Goal: Browse casually: Explore the website without a specific task or goal

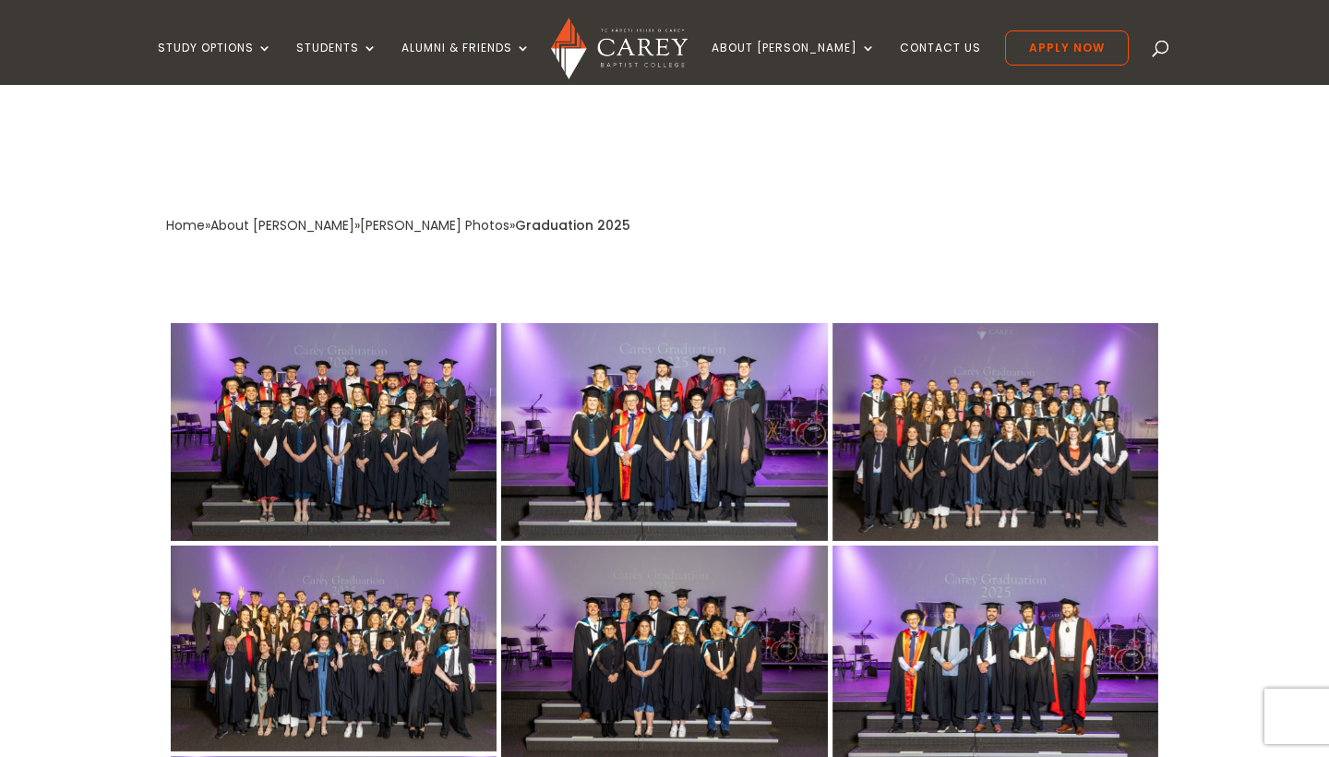
scroll to position [323, 0]
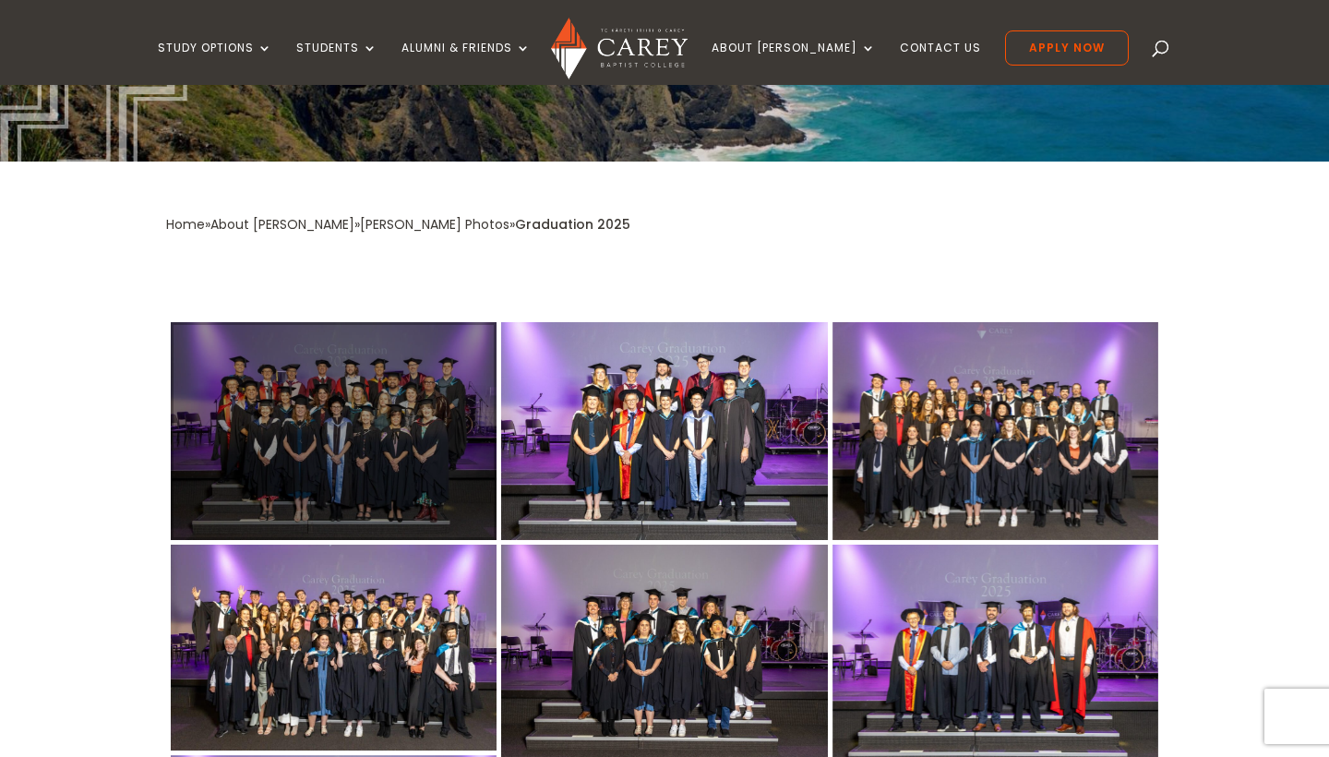
click at [418, 450] on div at bounding box center [334, 431] width 326 height 218
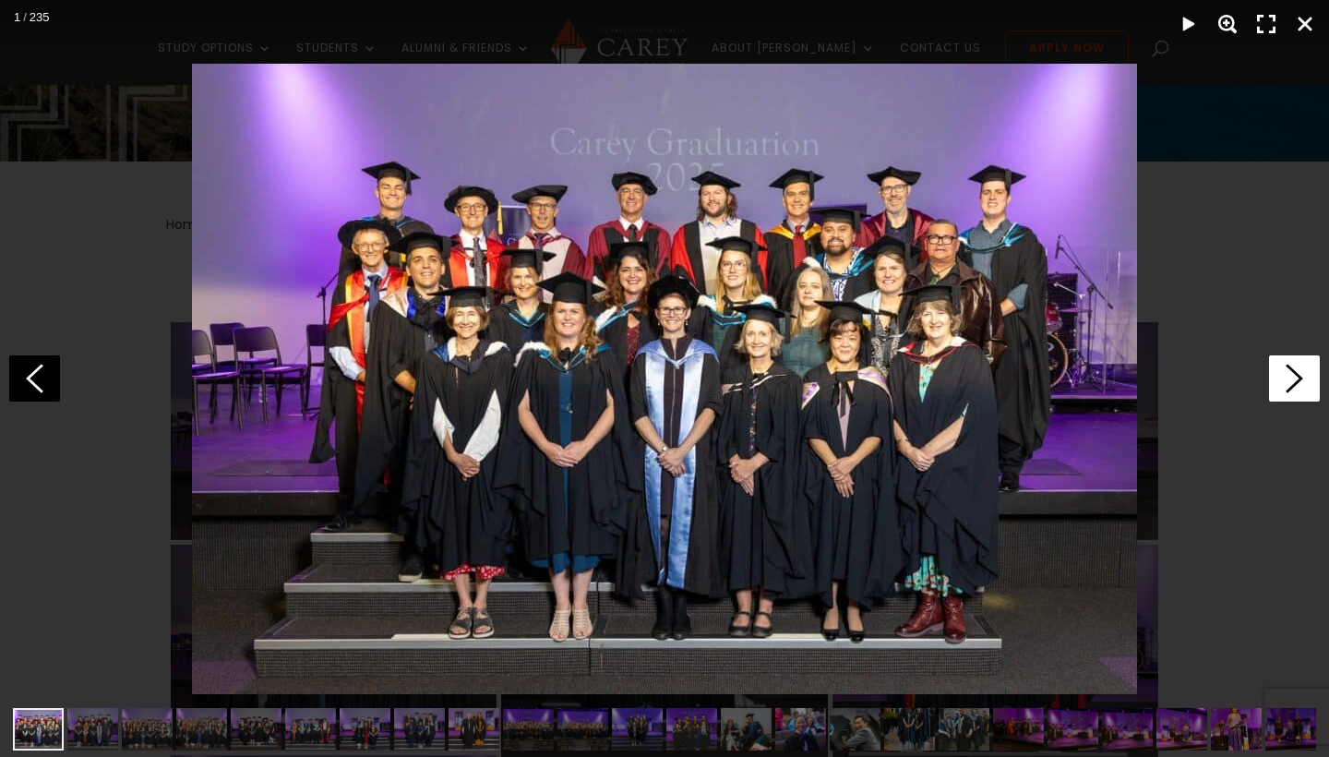
click at [1298, 376] on polygon at bounding box center [1295, 378] width 18 height 29
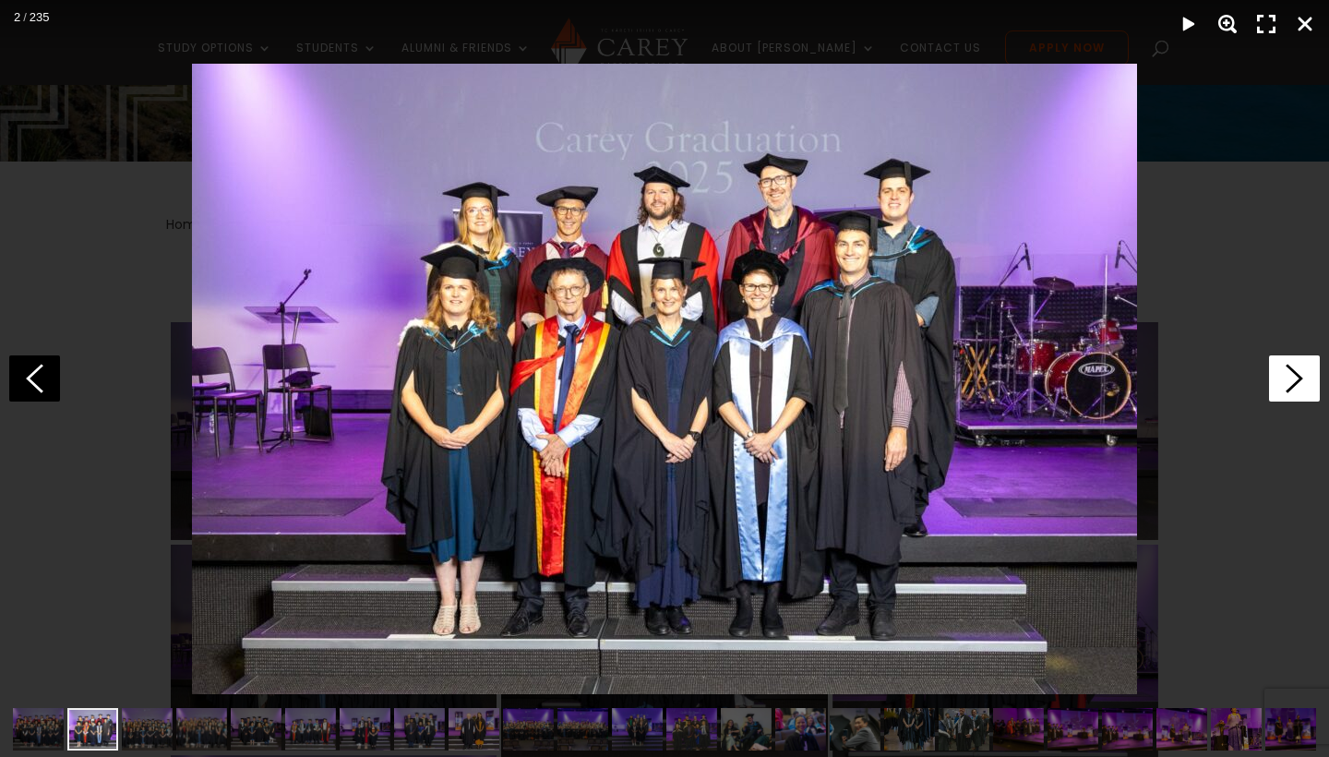
click at [1298, 376] on polygon at bounding box center [1295, 378] width 18 height 29
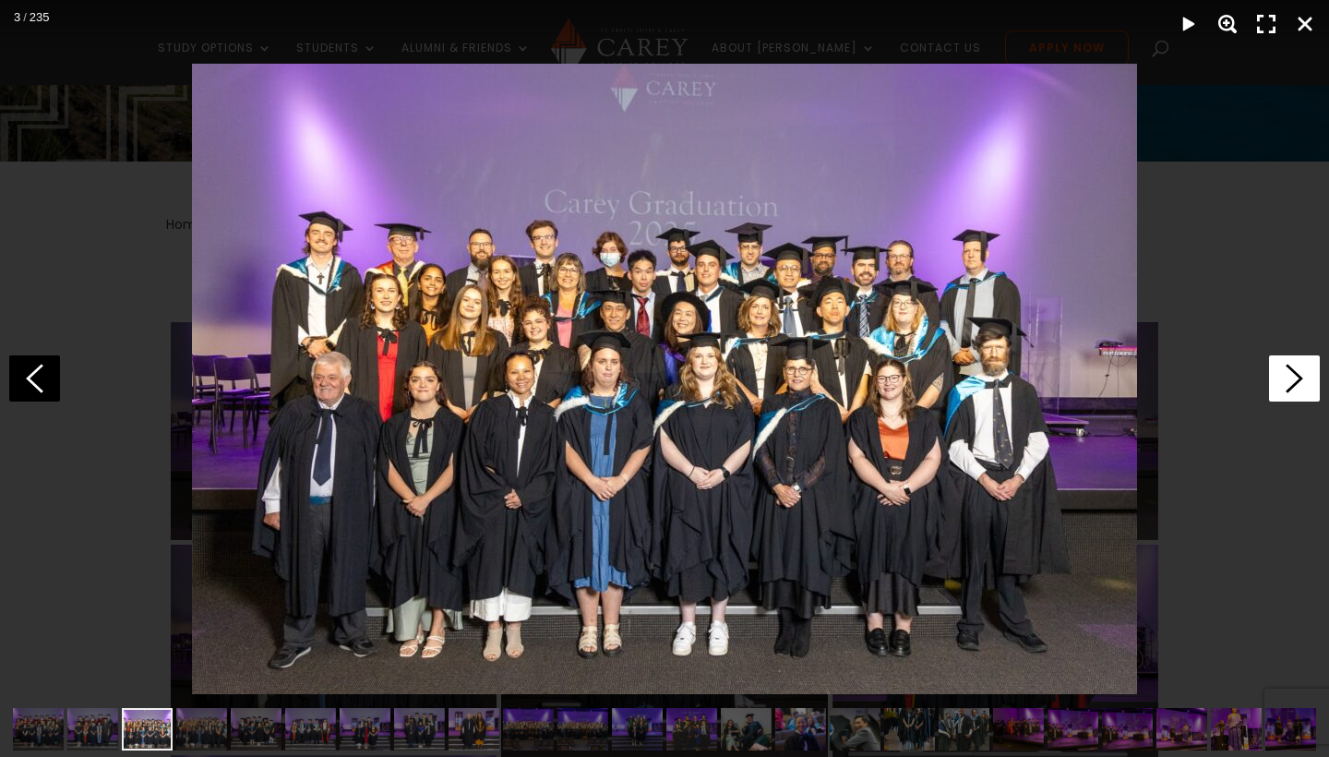
click at [1298, 376] on polygon at bounding box center [1295, 378] width 18 height 29
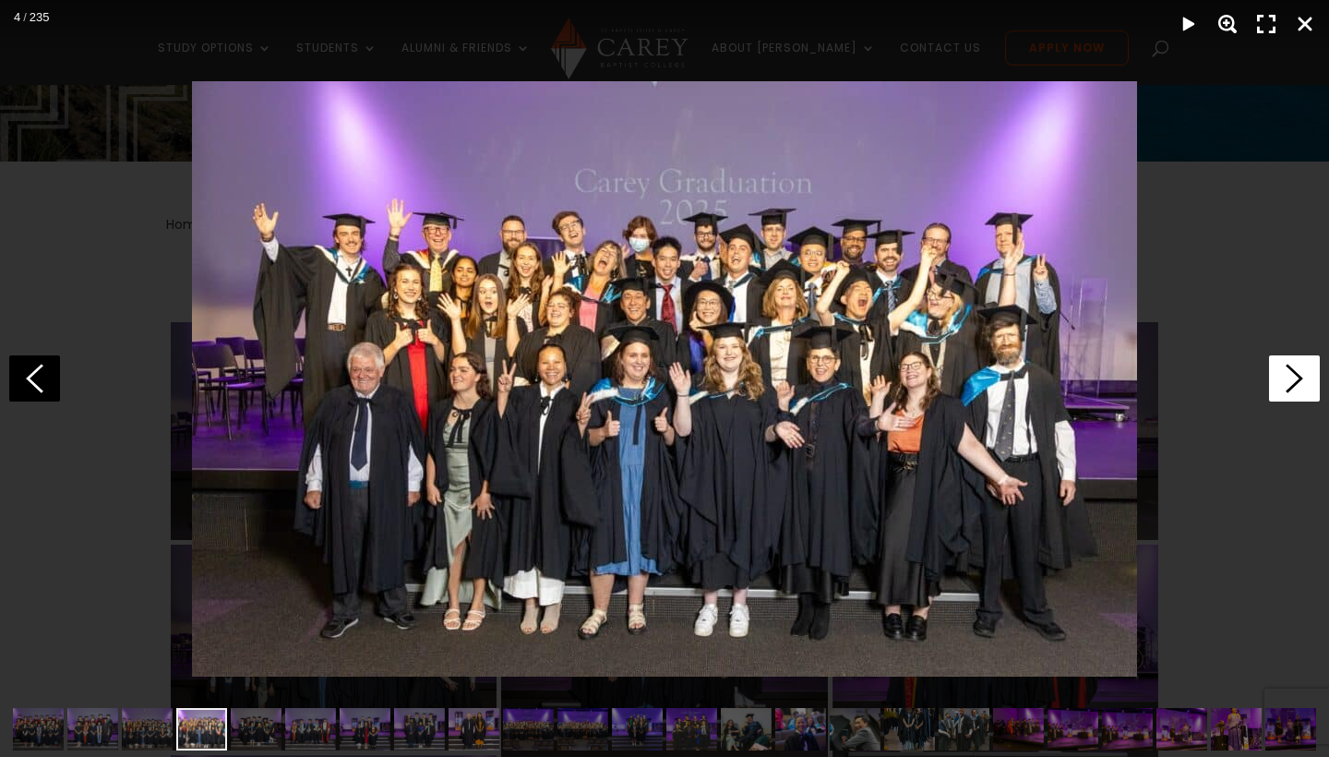
click at [1298, 376] on polygon at bounding box center [1295, 378] width 18 height 29
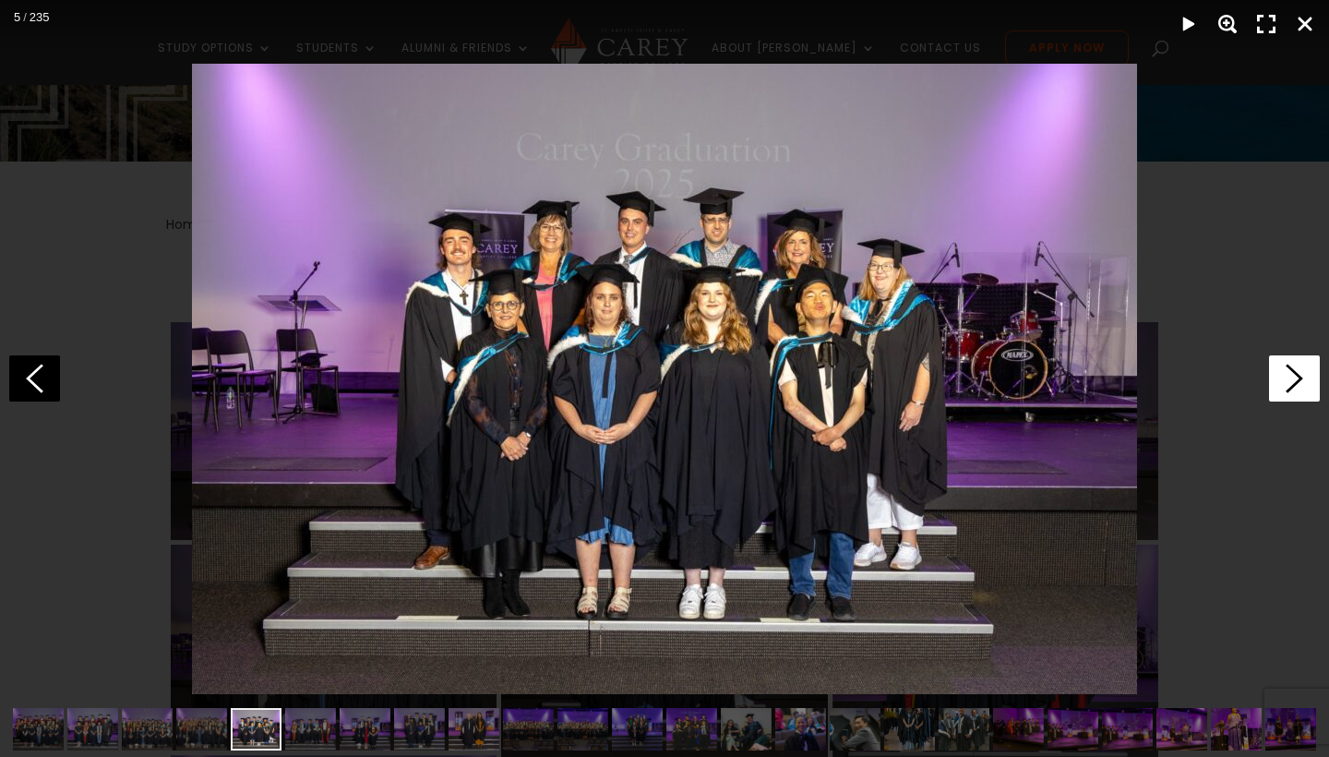
click at [1298, 376] on polygon at bounding box center [1295, 378] width 18 height 29
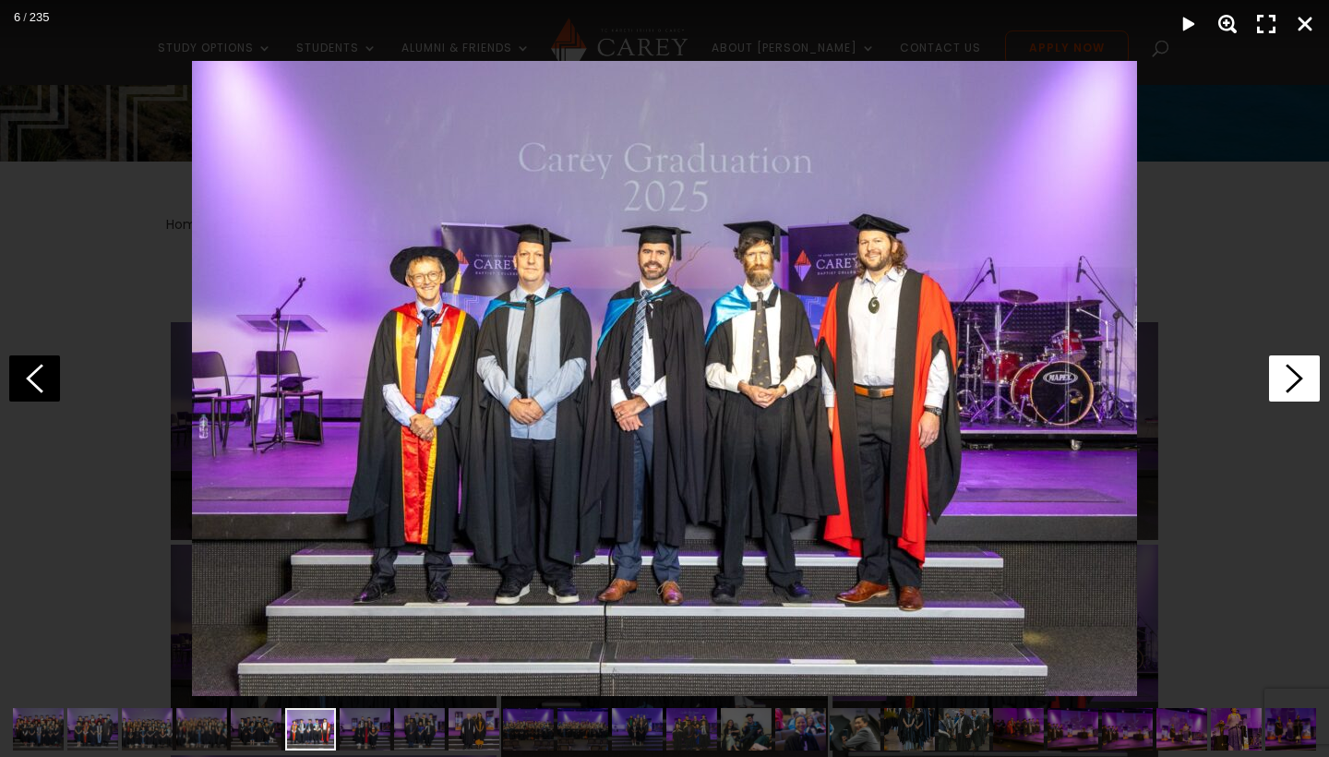
click at [1298, 376] on polygon at bounding box center [1295, 378] width 18 height 29
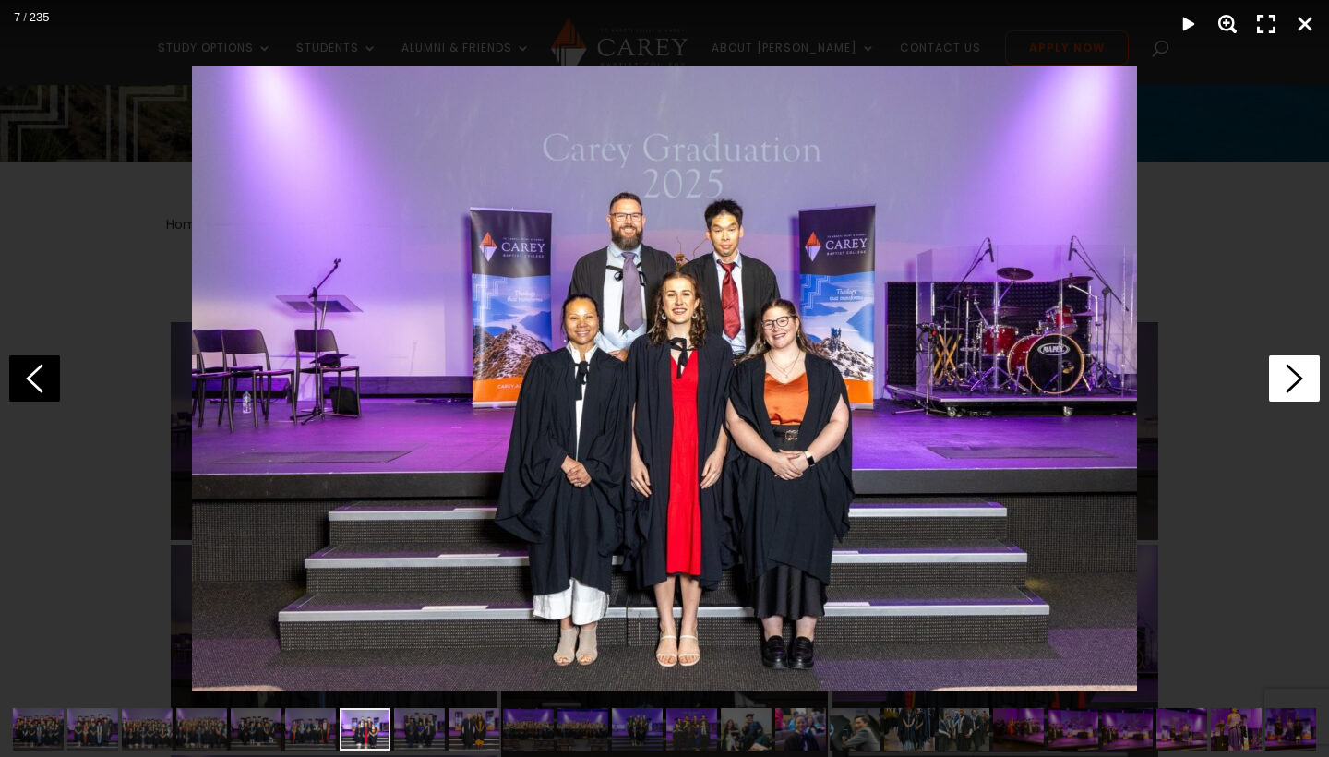
click at [1298, 376] on polygon at bounding box center [1295, 378] width 18 height 29
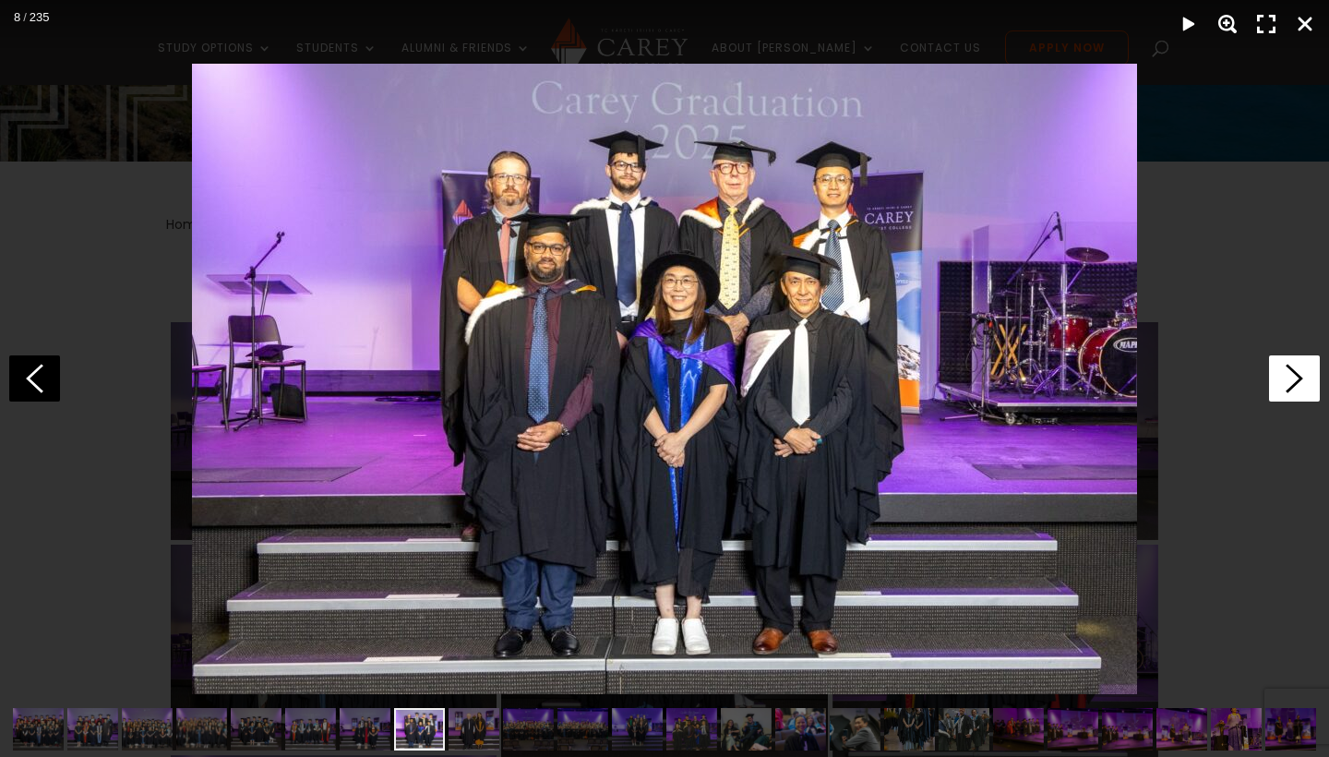
click at [1298, 376] on polygon at bounding box center [1295, 378] width 18 height 29
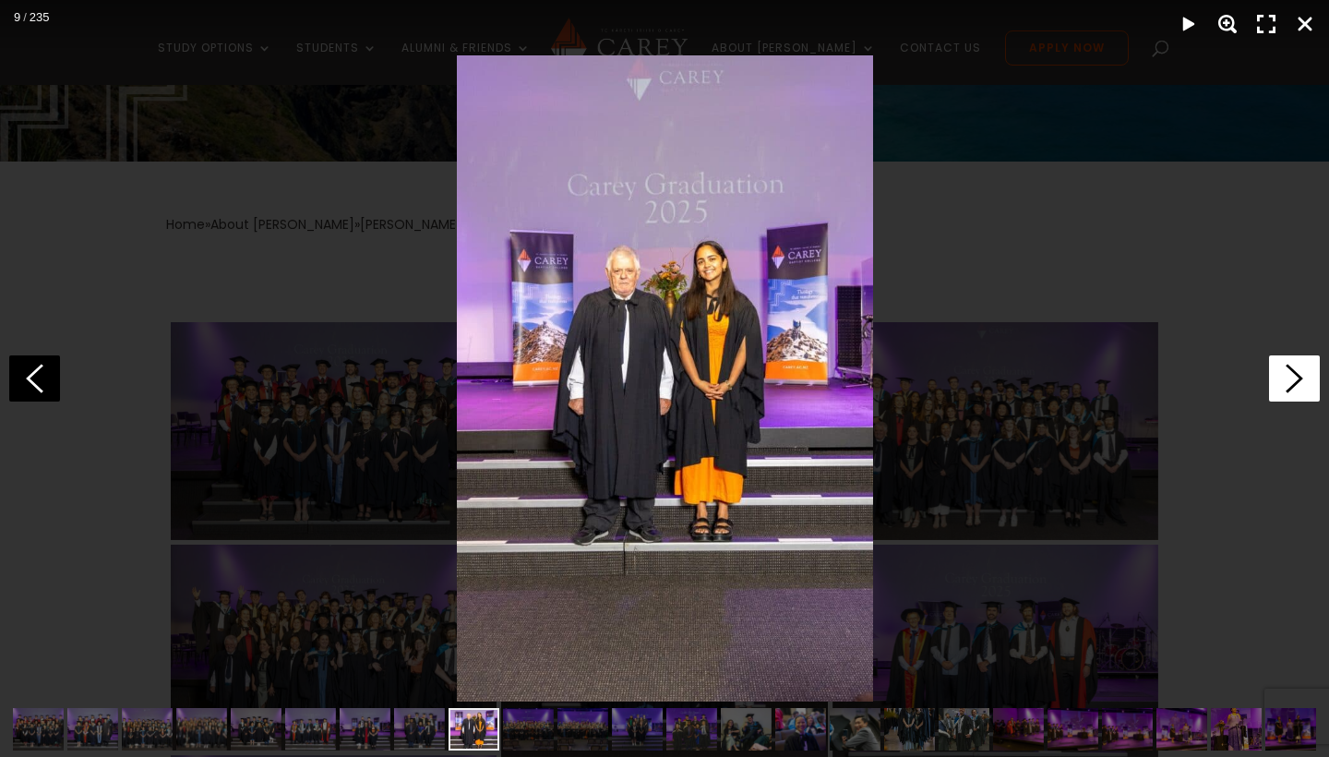
click at [1298, 376] on polygon at bounding box center [1295, 378] width 18 height 29
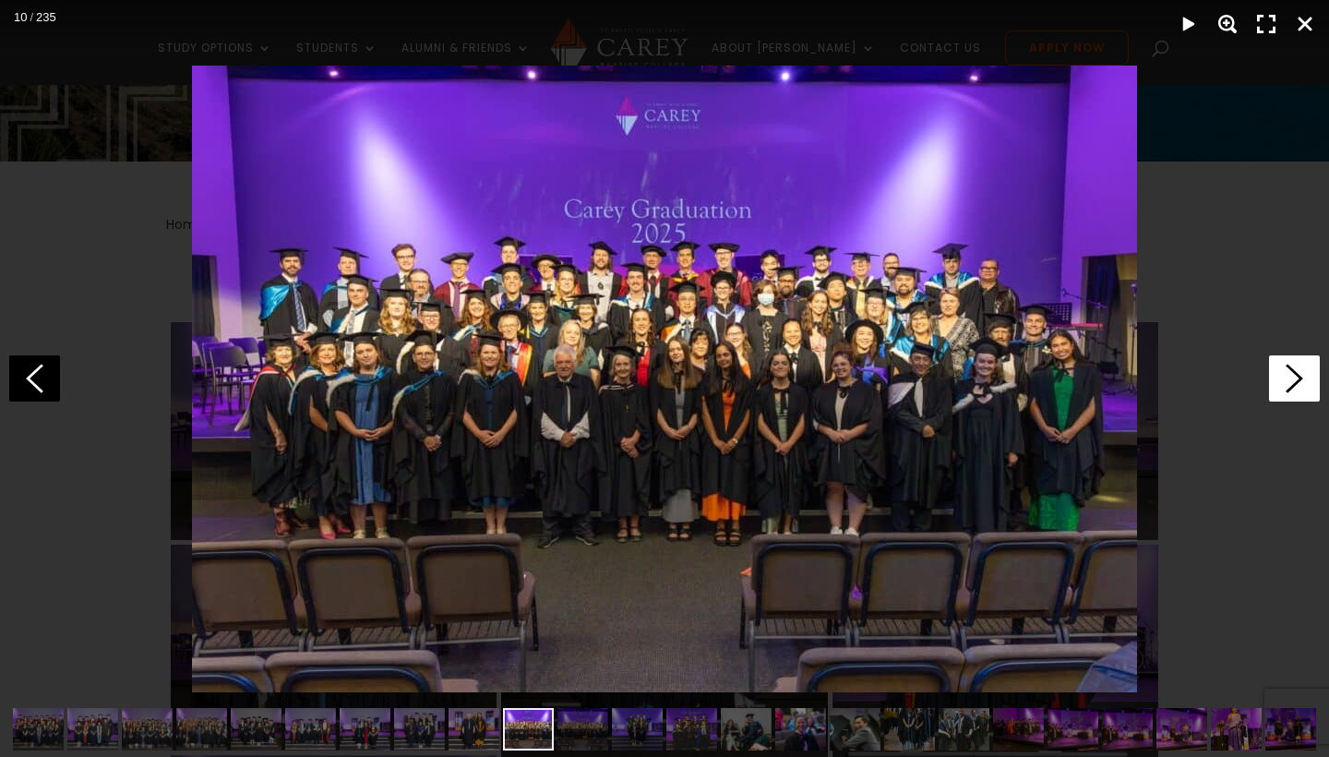
click at [1298, 376] on polygon at bounding box center [1295, 378] width 18 height 29
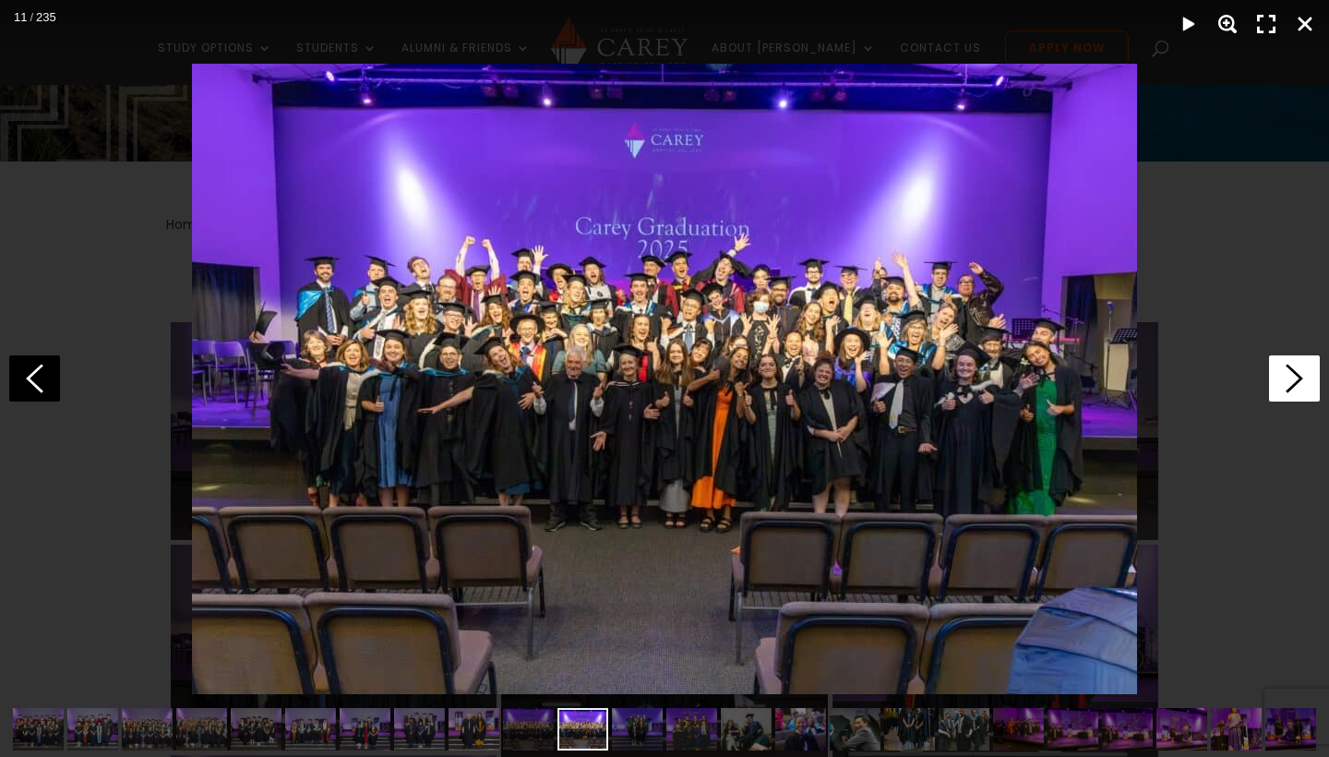
click at [1298, 376] on polygon at bounding box center [1295, 378] width 18 height 29
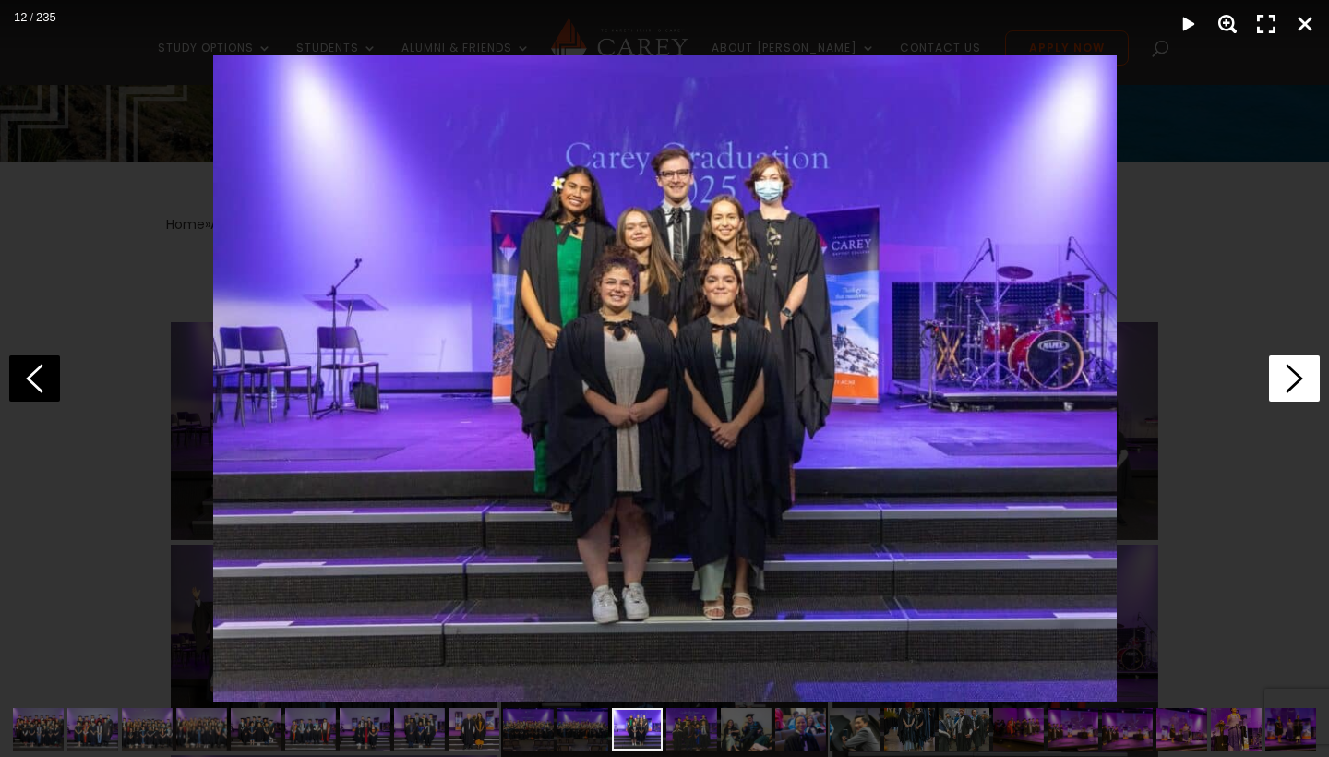
click at [1298, 376] on polygon at bounding box center [1295, 378] width 18 height 29
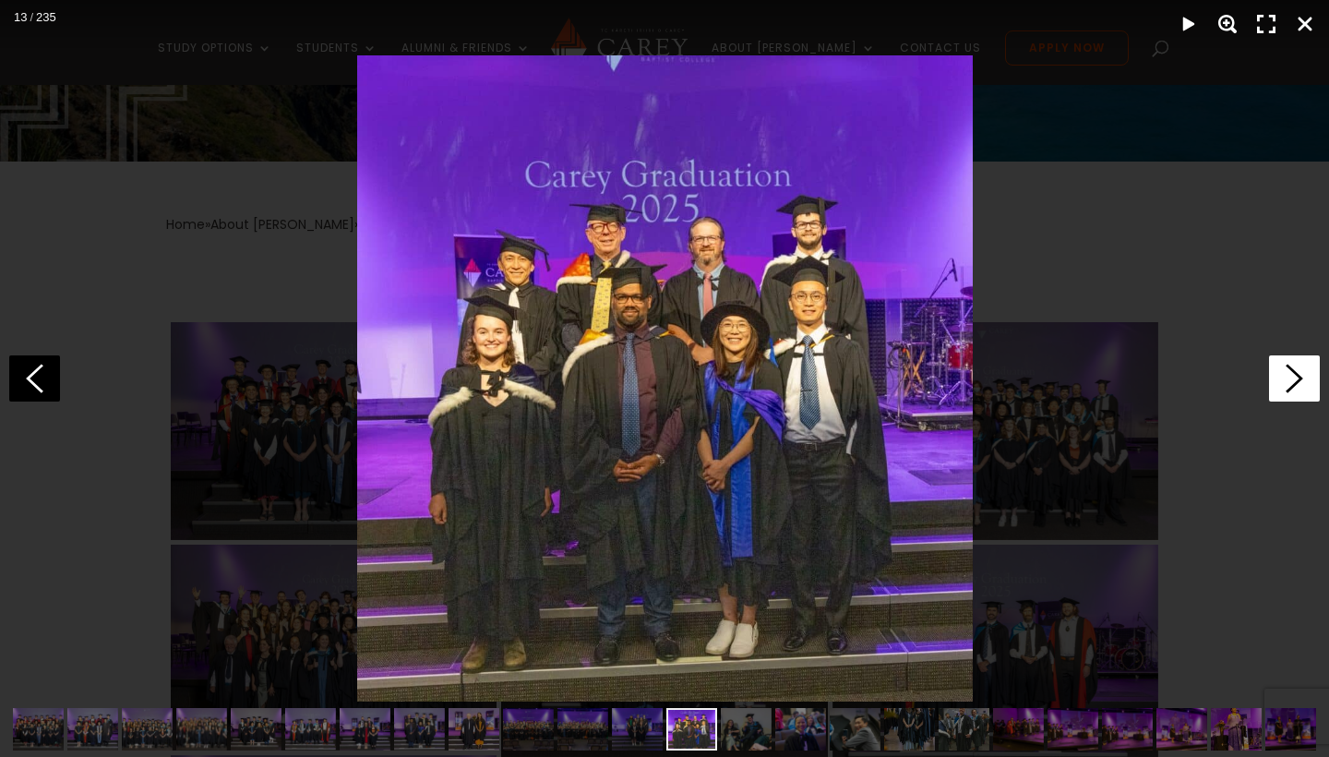
click at [1298, 376] on polygon at bounding box center [1295, 378] width 18 height 29
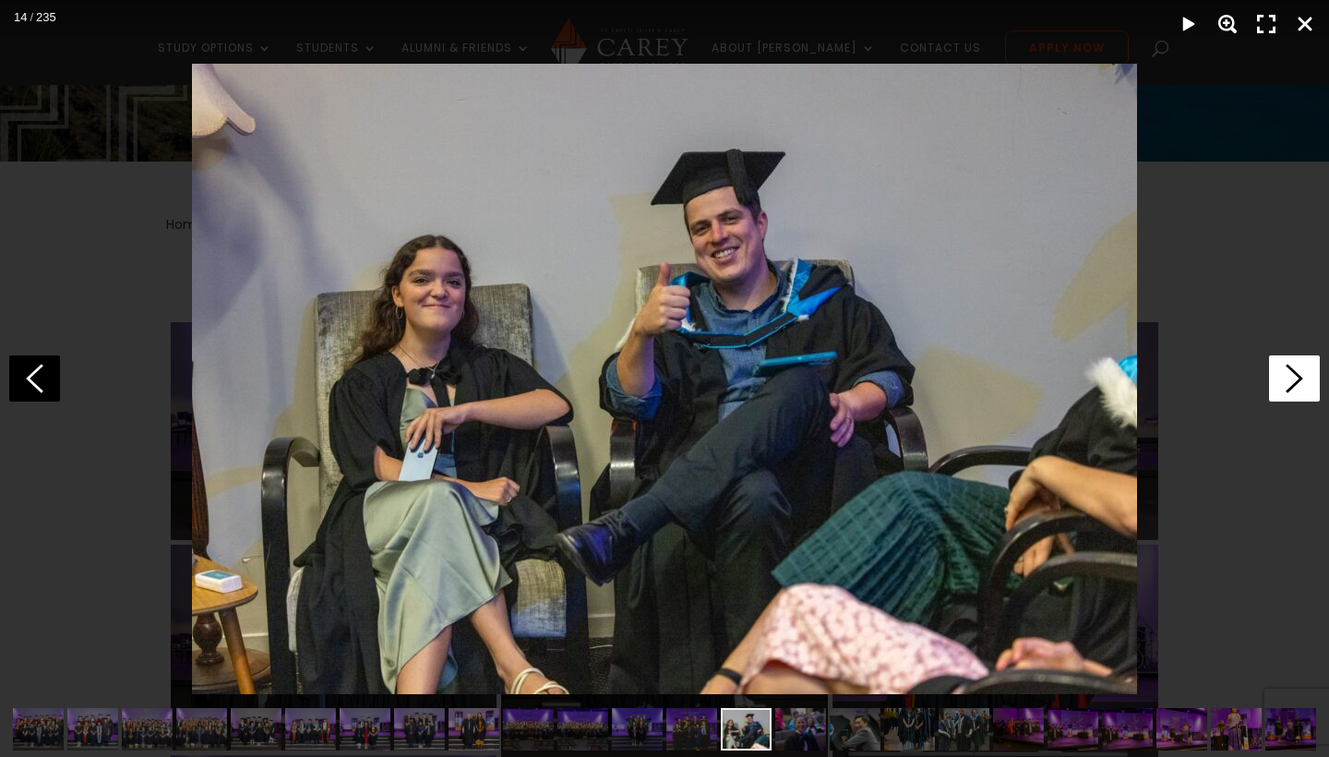
click at [1298, 376] on polygon at bounding box center [1295, 378] width 18 height 29
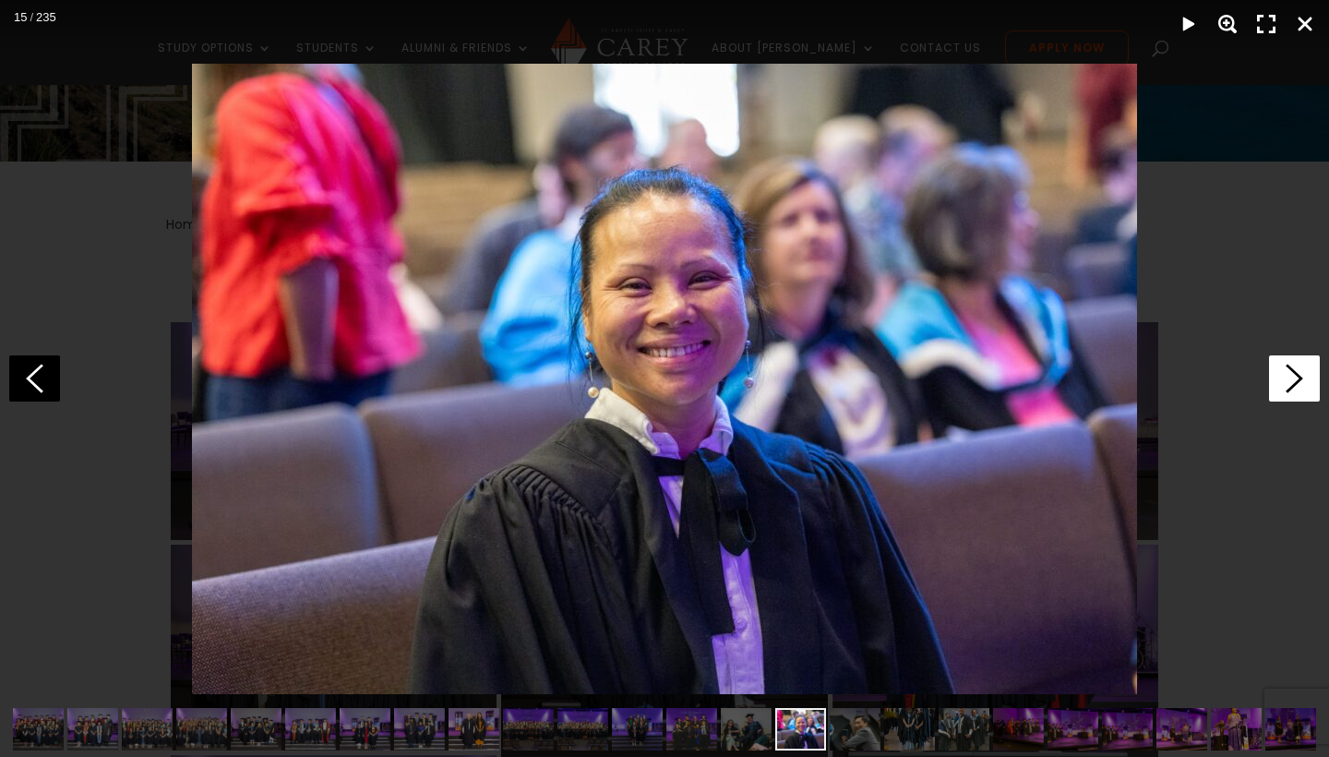
click at [1297, 376] on polygon at bounding box center [1295, 378] width 18 height 29
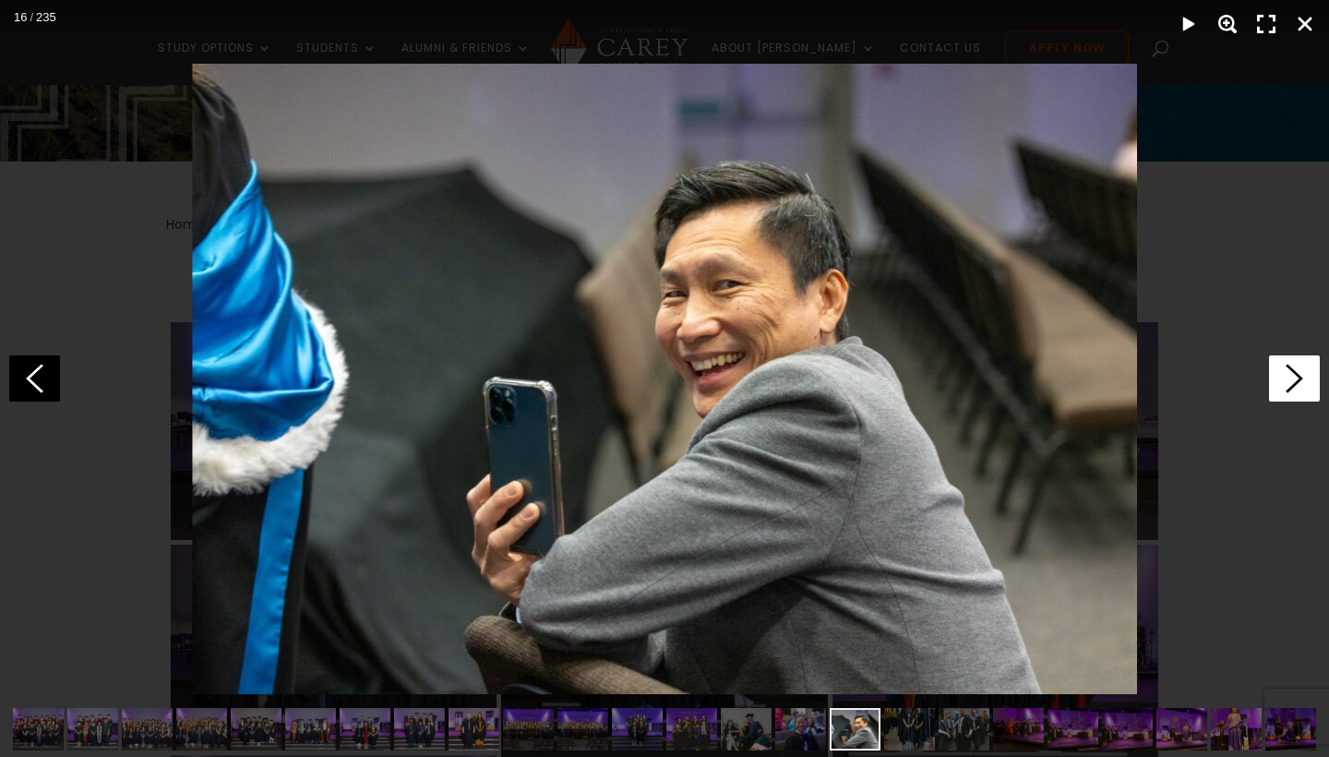
click at [1297, 376] on polygon at bounding box center [1295, 378] width 18 height 29
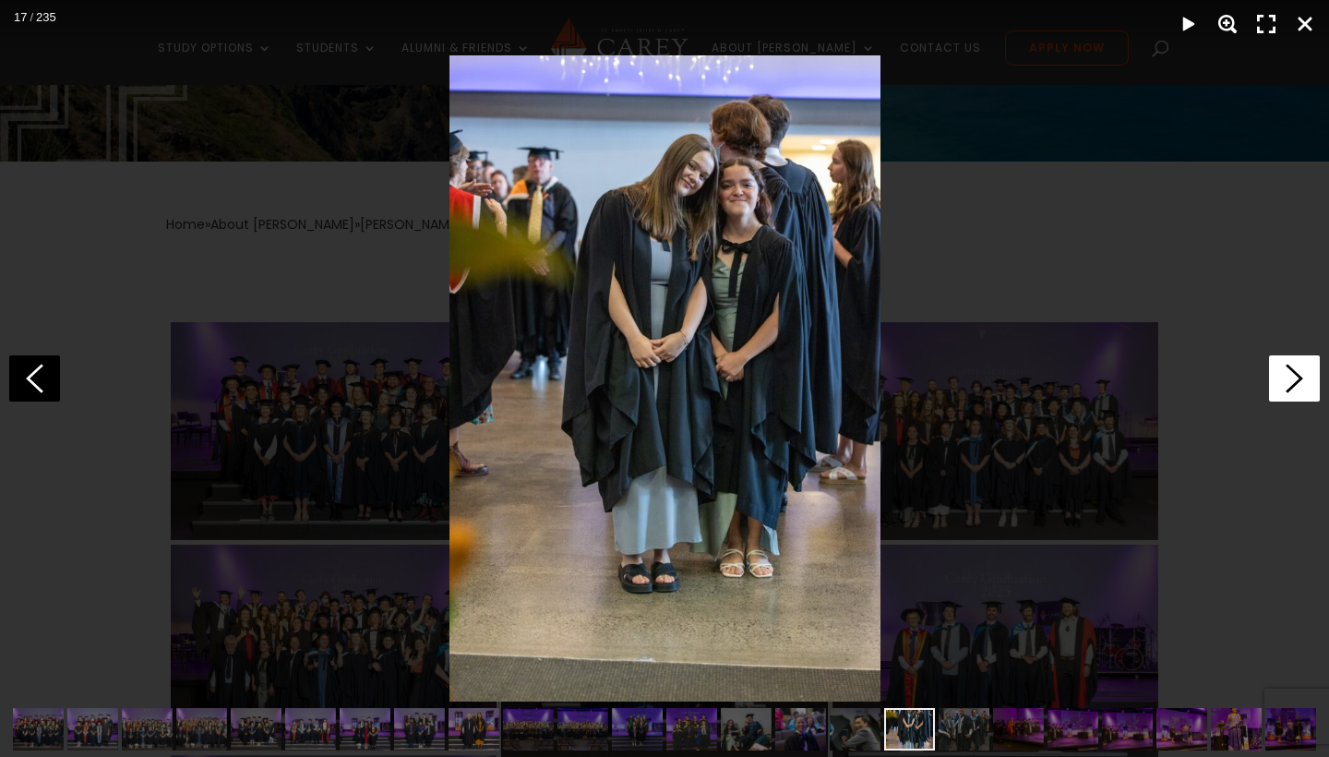
click at [1297, 376] on polygon at bounding box center [1295, 378] width 18 height 29
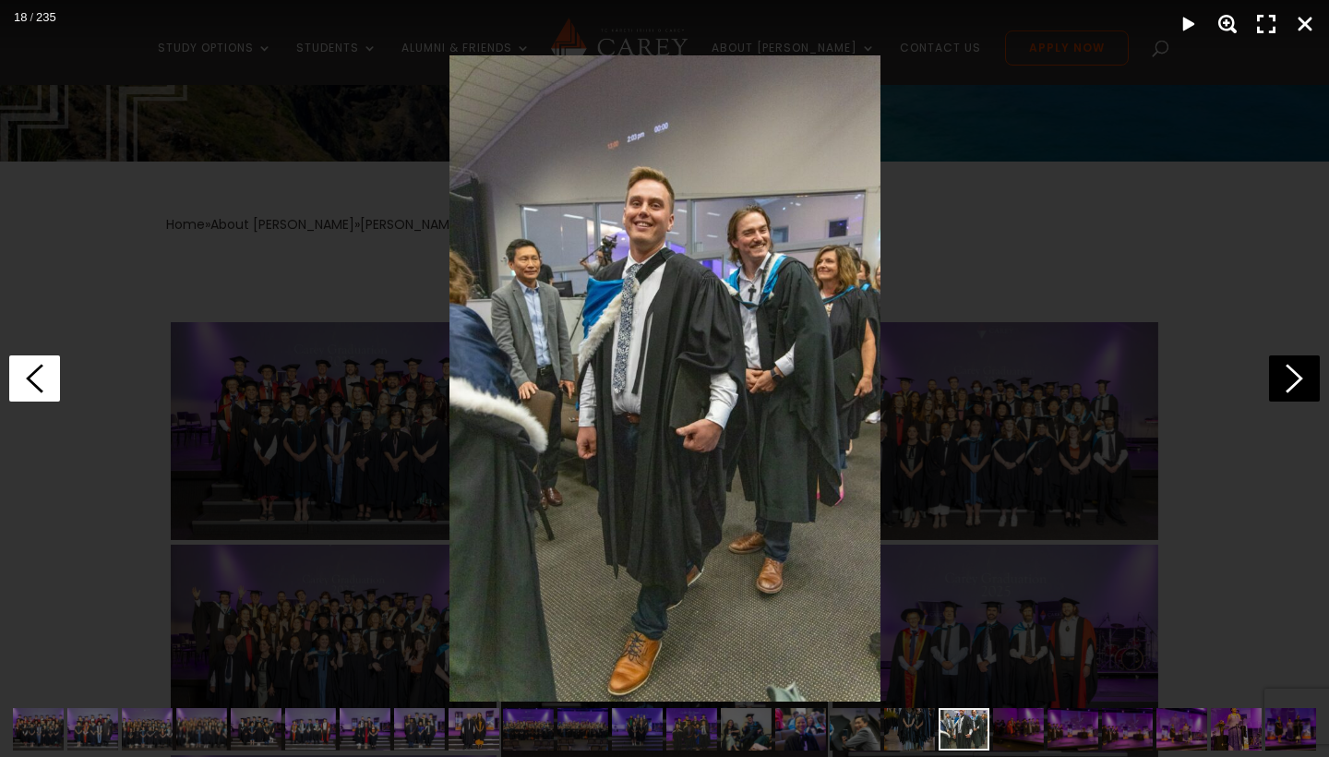
click at [37, 384] on icon at bounding box center [34, 378] width 51 height 46
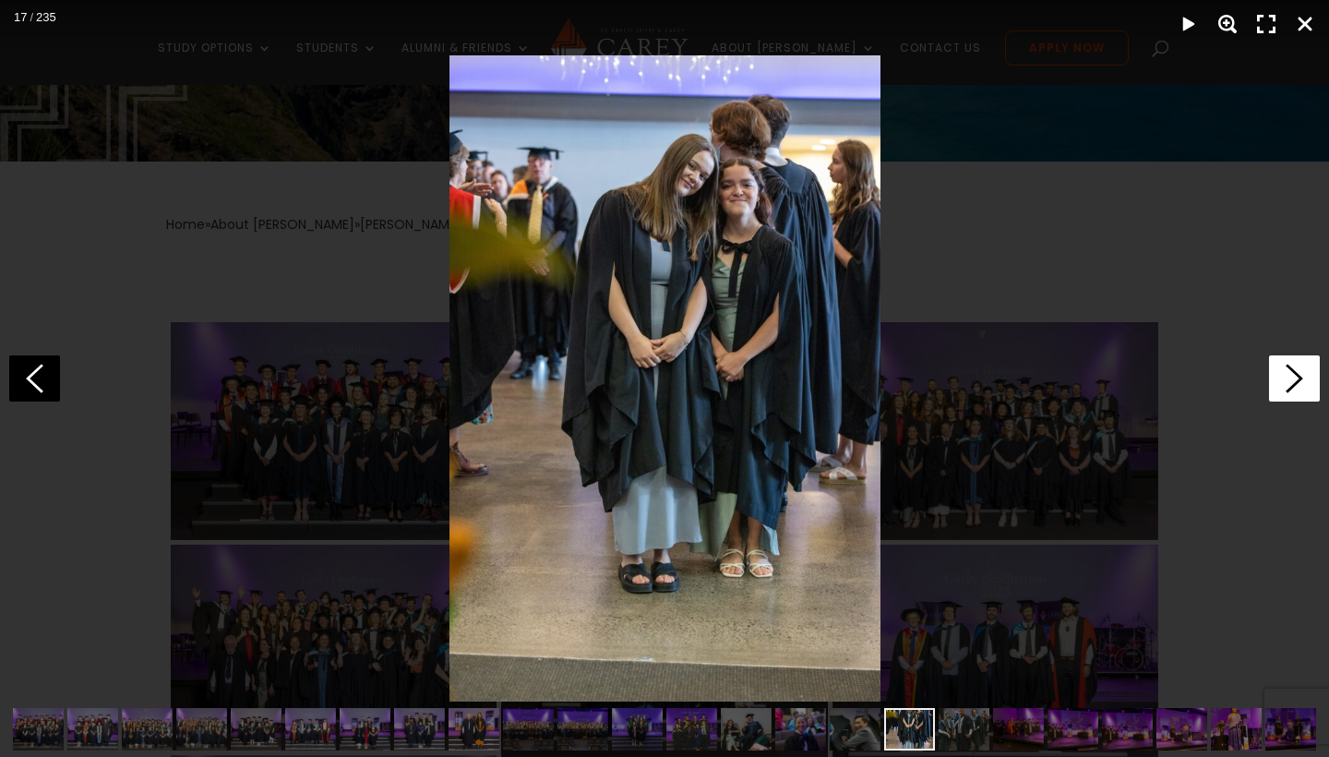
click at [1297, 364] on icon at bounding box center [1294, 378] width 51 height 46
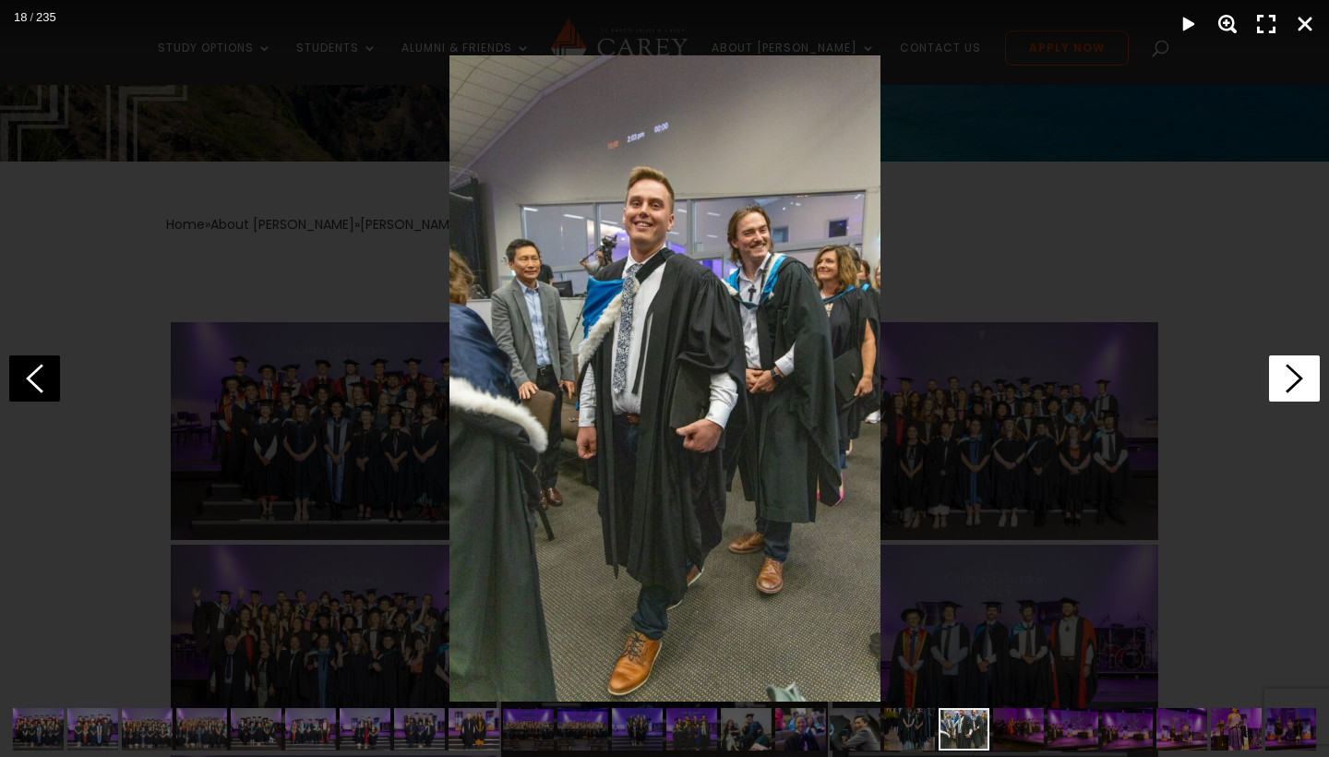
click at [1297, 364] on icon at bounding box center [1294, 378] width 51 height 46
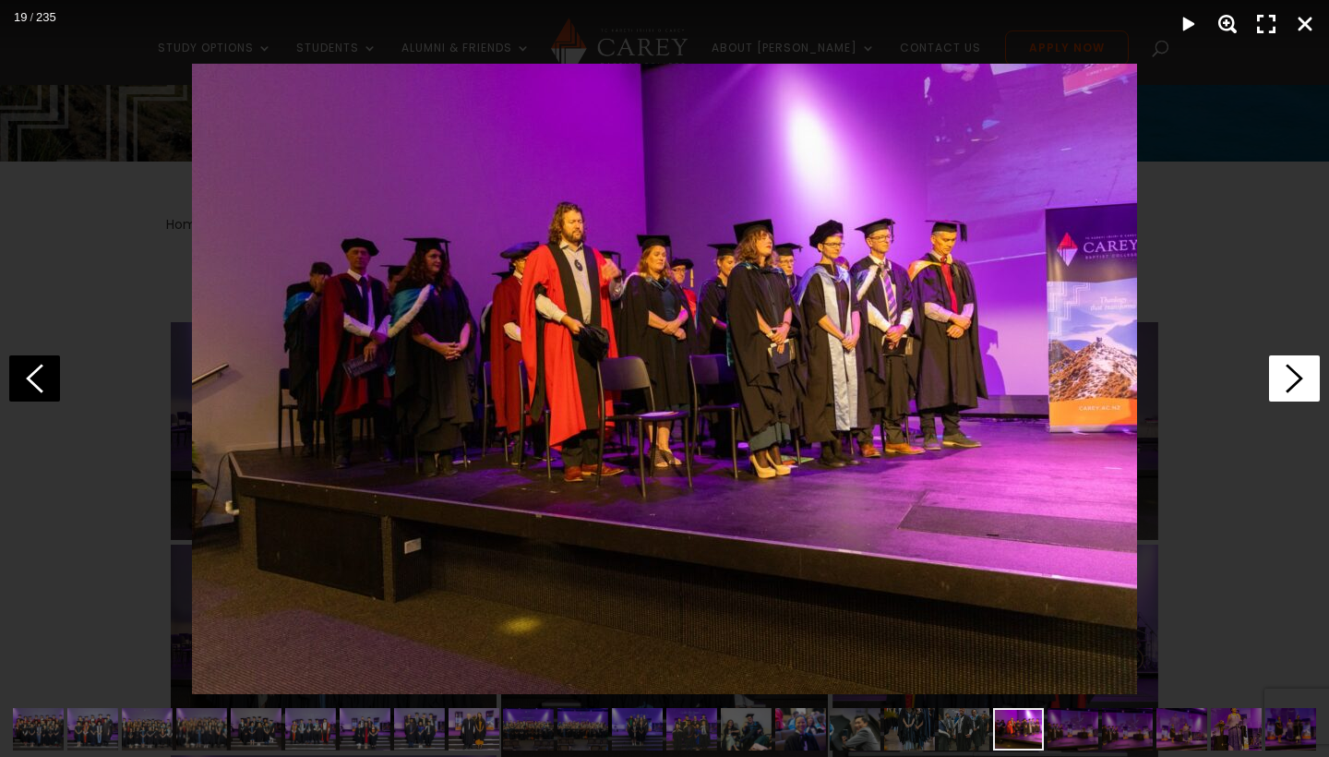
click at [1297, 364] on icon at bounding box center [1294, 378] width 51 height 46
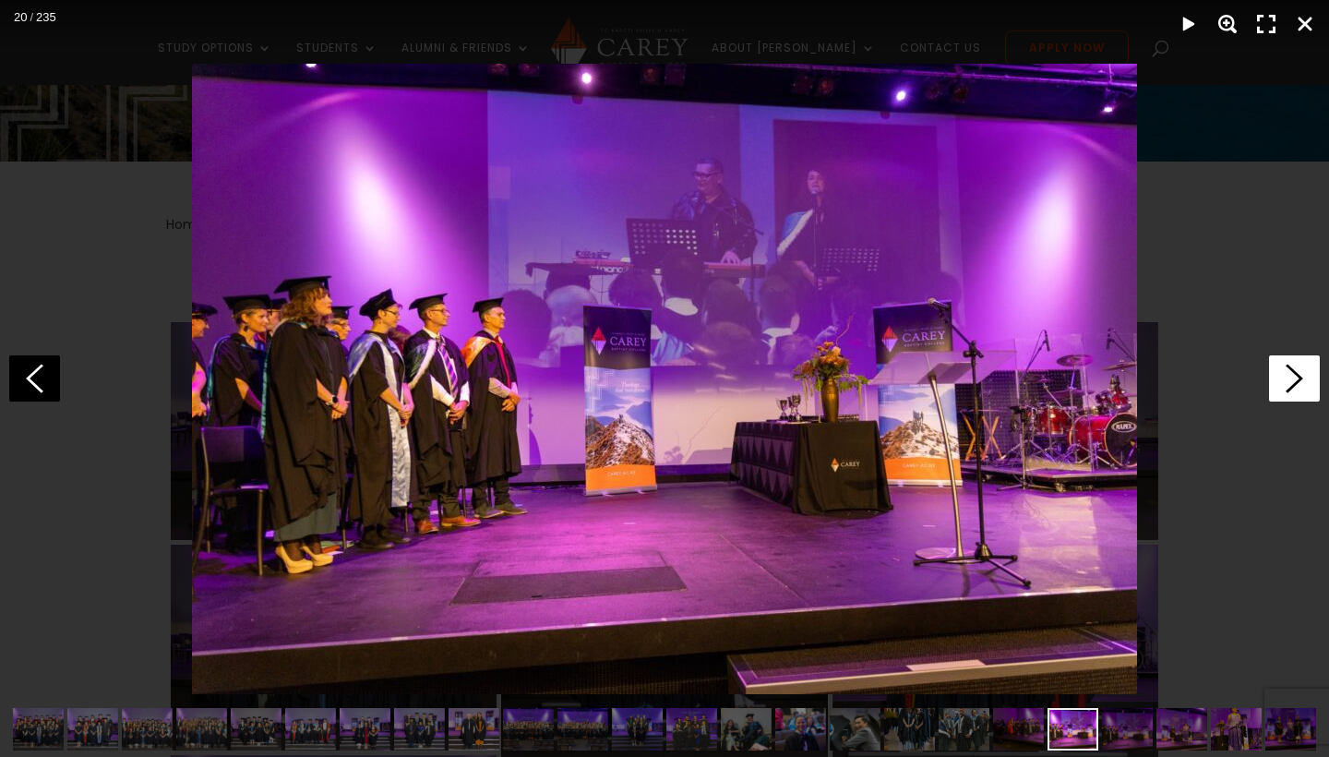
click at [1297, 364] on icon at bounding box center [1294, 378] width 51 height 46
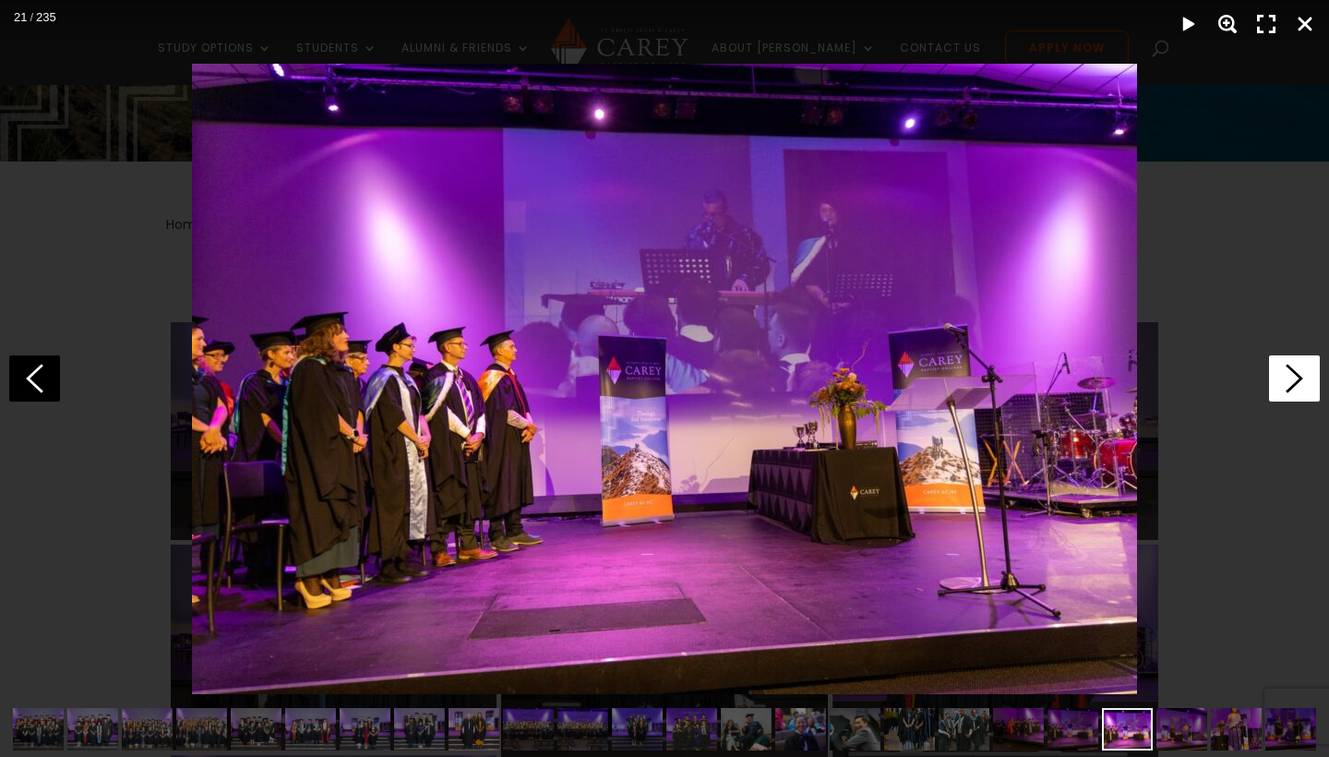
click at [1297, 364] on icon at bounding box center [1294, 378] width 51 height 46
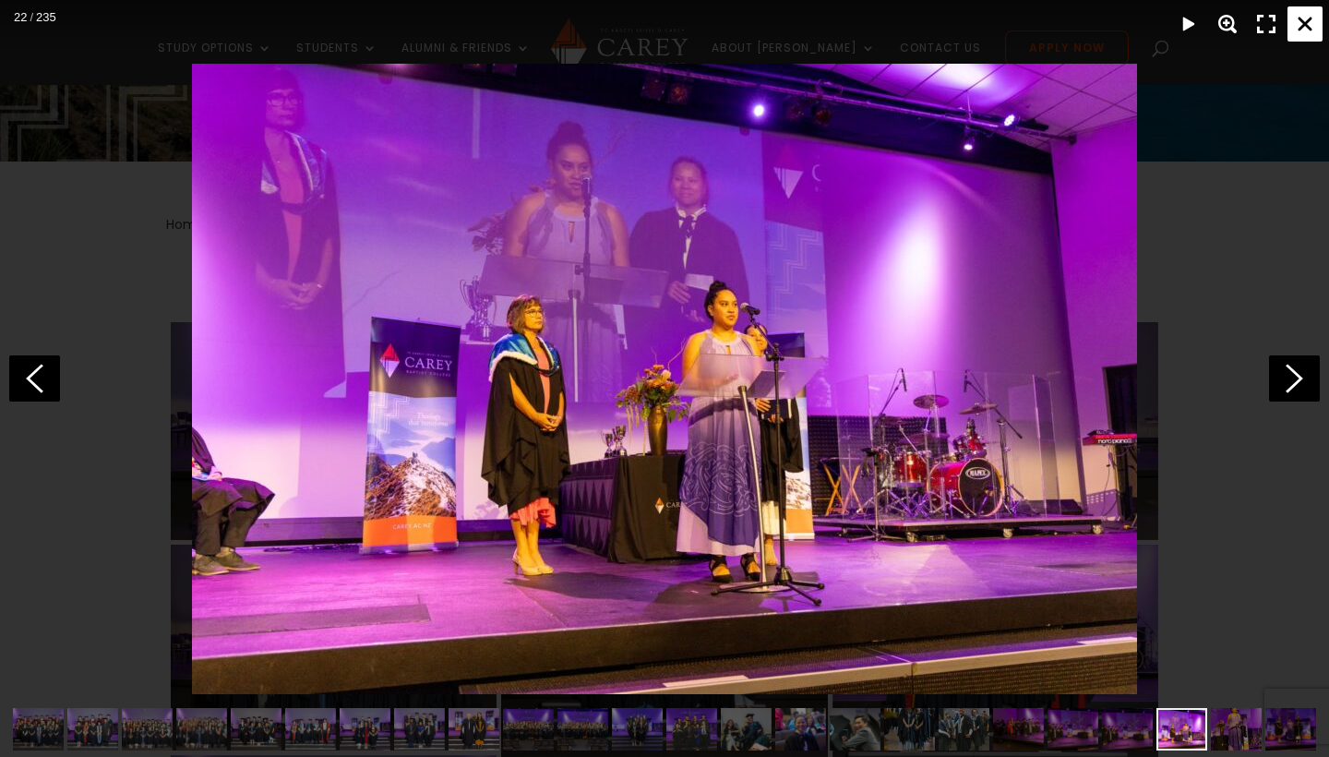
click at [1306, 14] on div "Close" at bounding box center [1305, 23] width 35 height 35
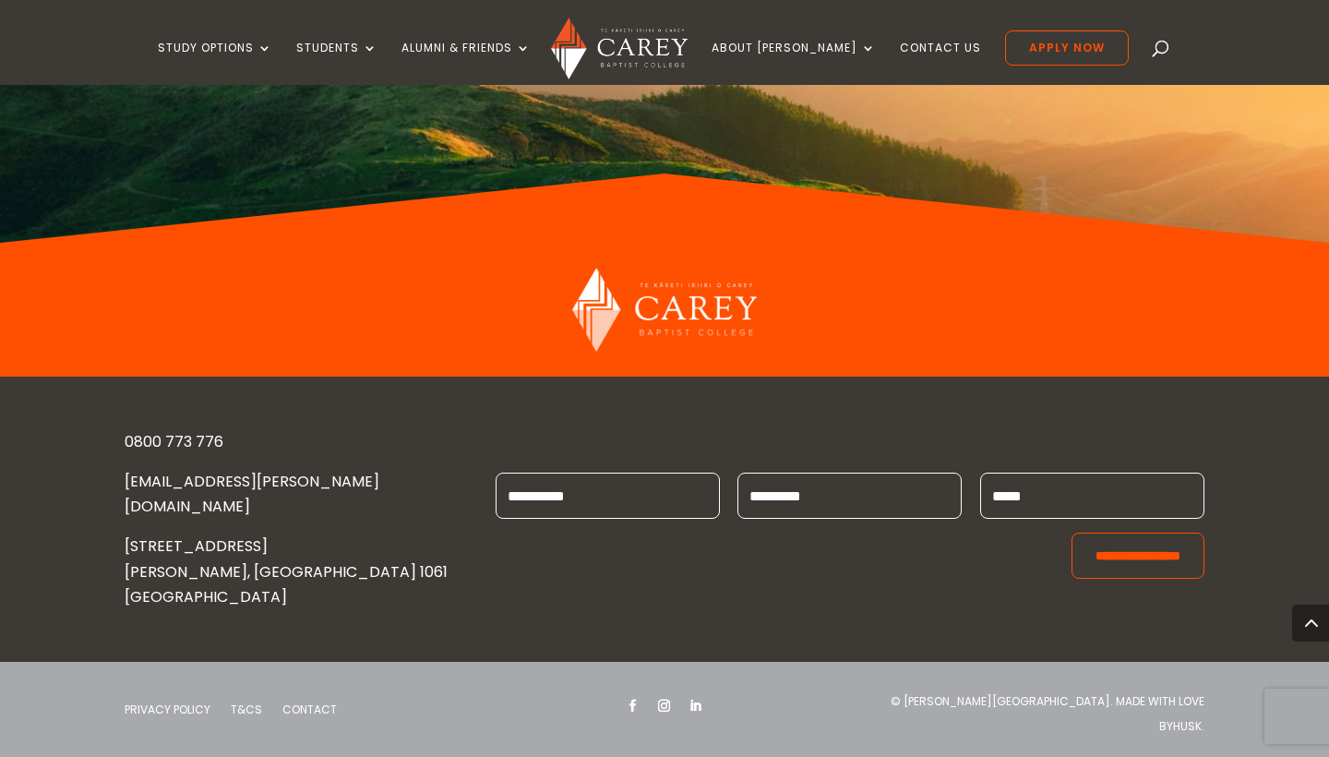
scroll to position [14241, 0]
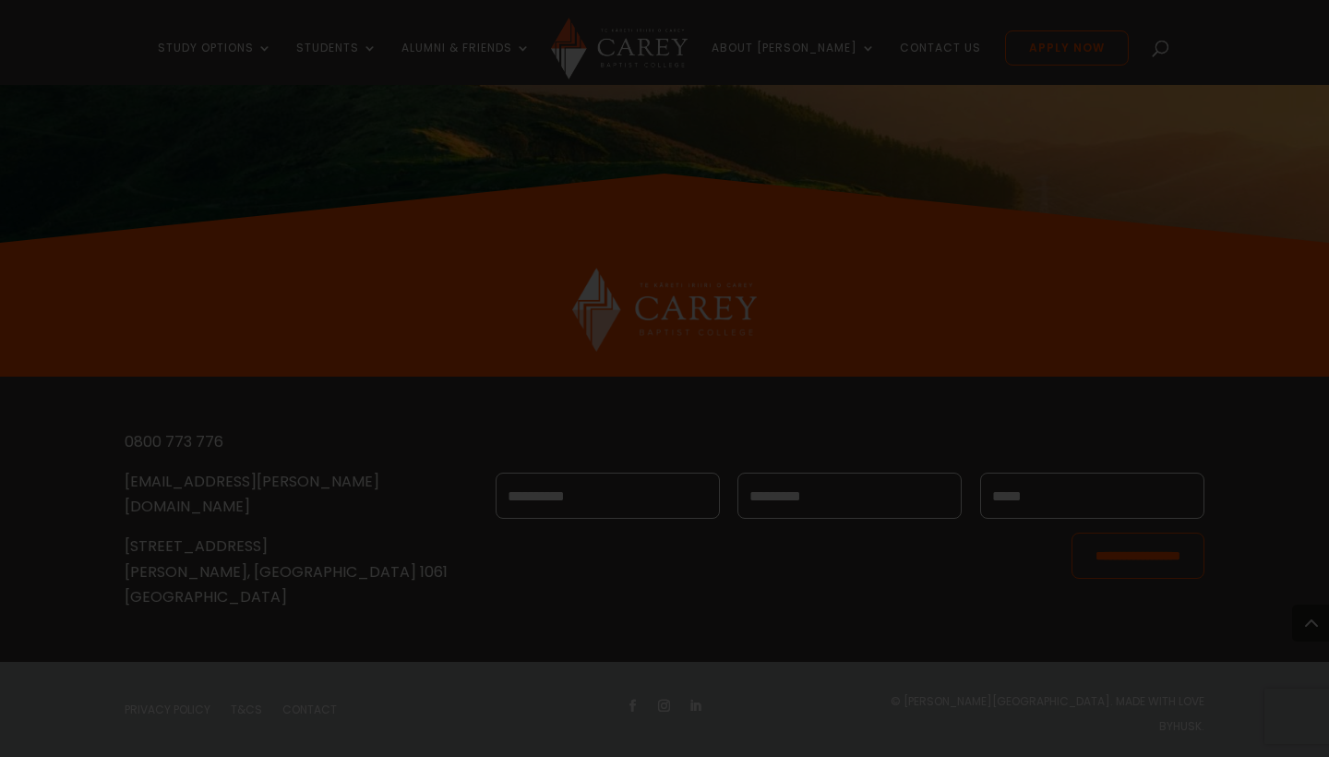
scroll to position [0, 5773]
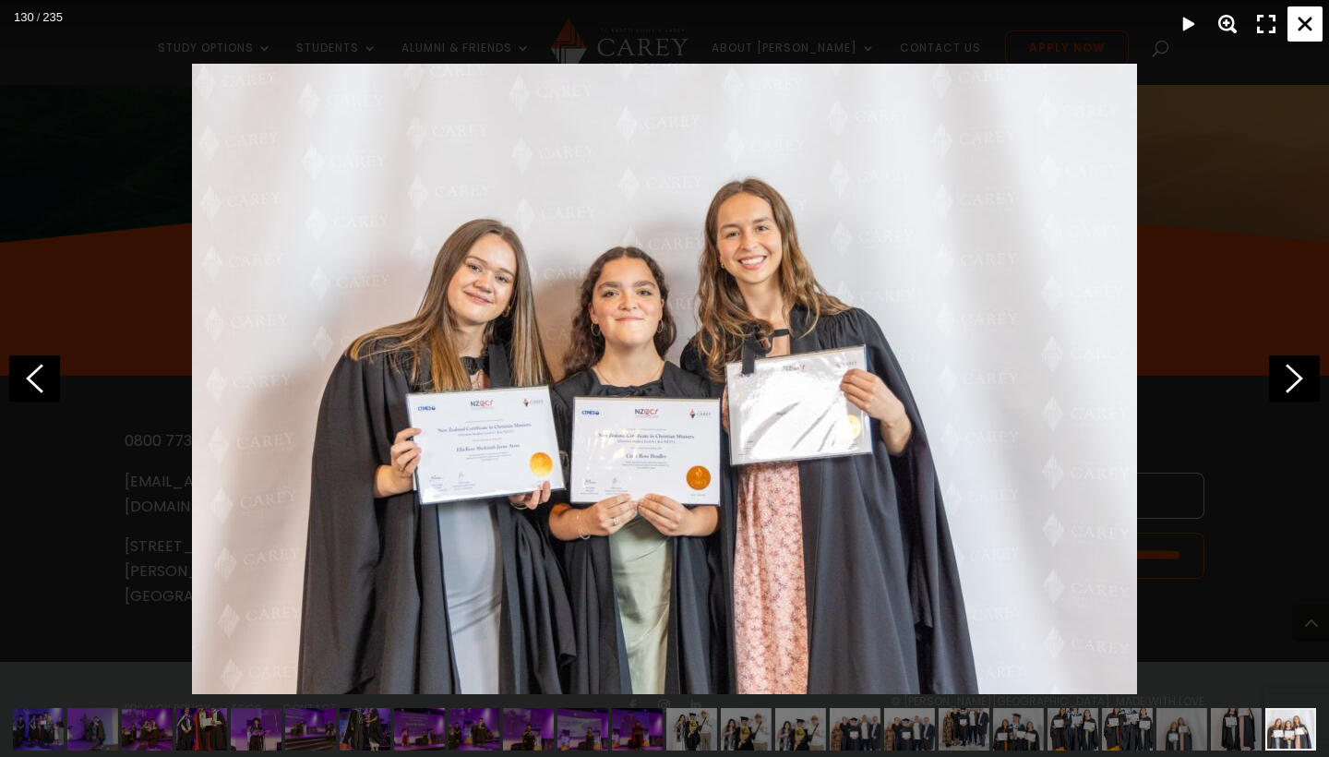
click at [1301, 19] on div "Close" at bounding box center [1305, 23] width 35 height 35
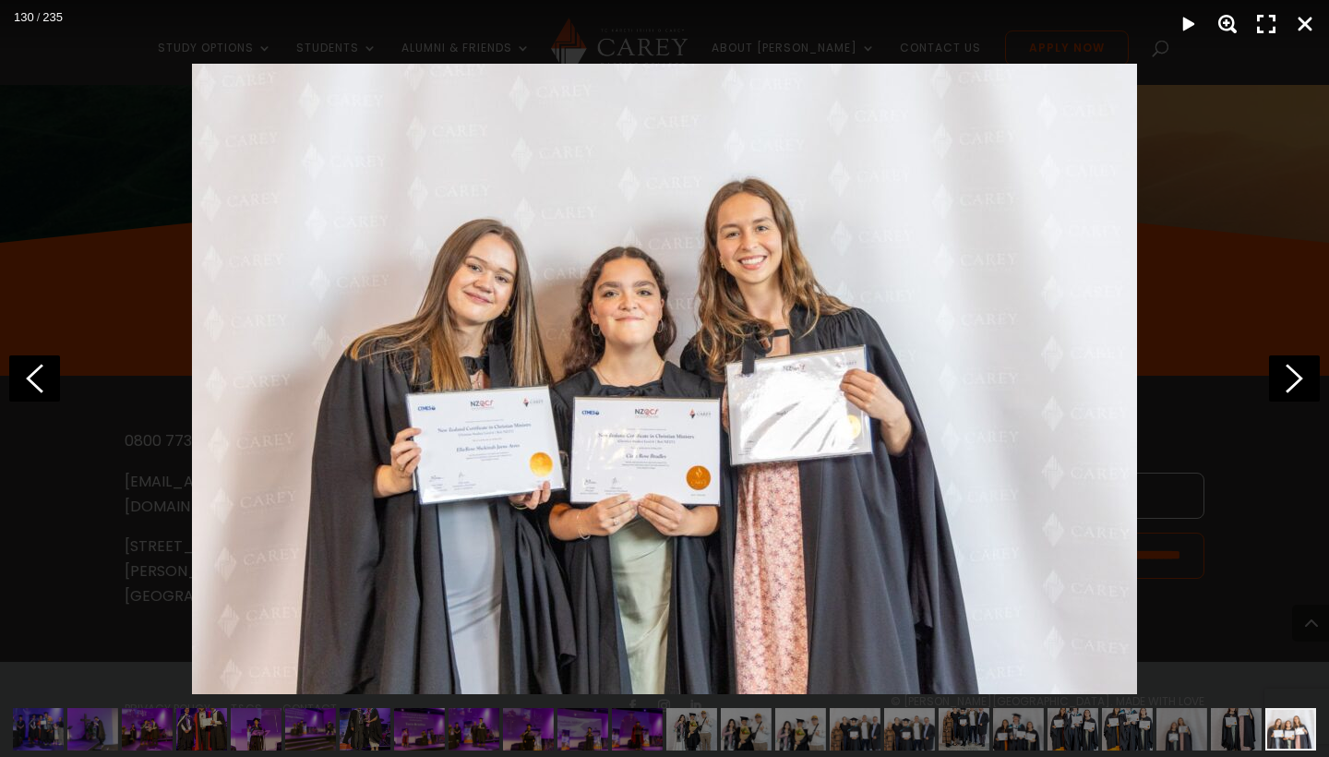
click at [993, 176] on img at bounding box center [664, 379] width 945 height 630
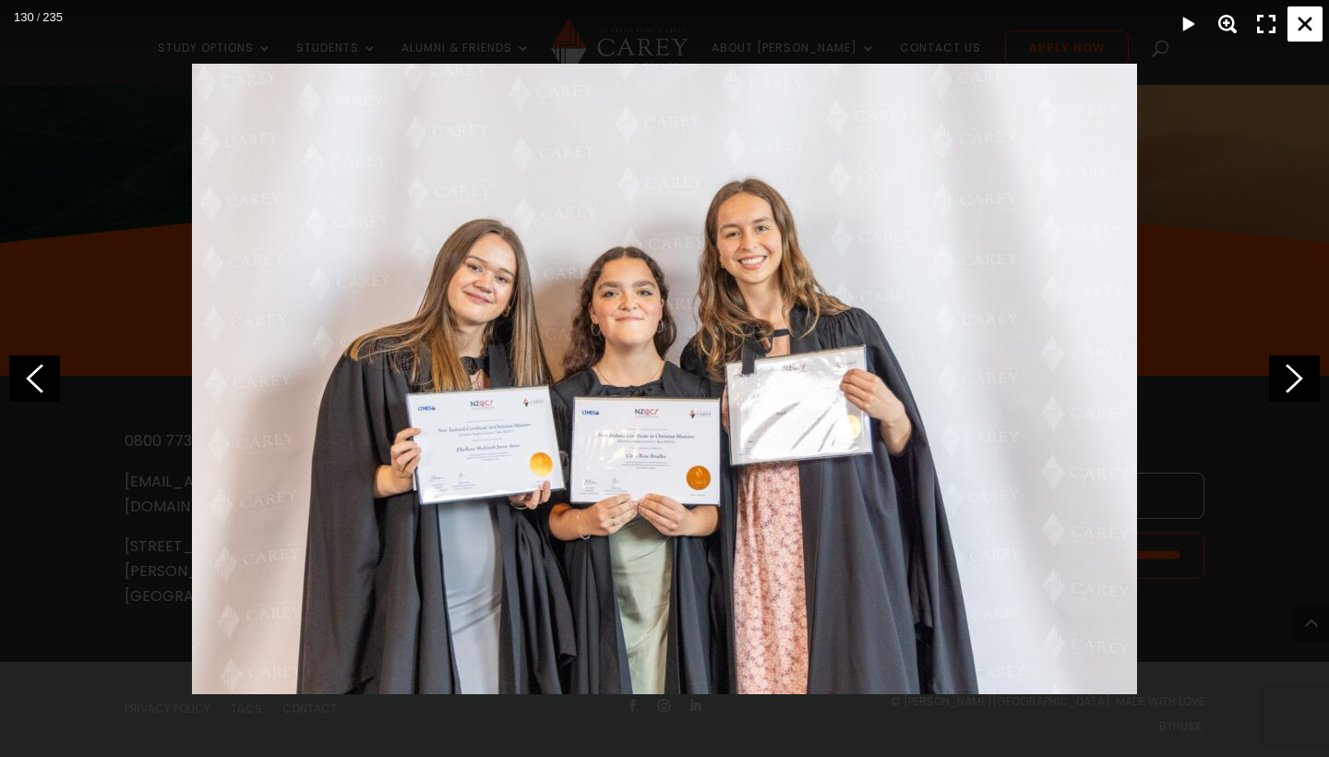
click at [1310, 27] on div "Close" at bounding box center [1305, 23] width 35 height 35
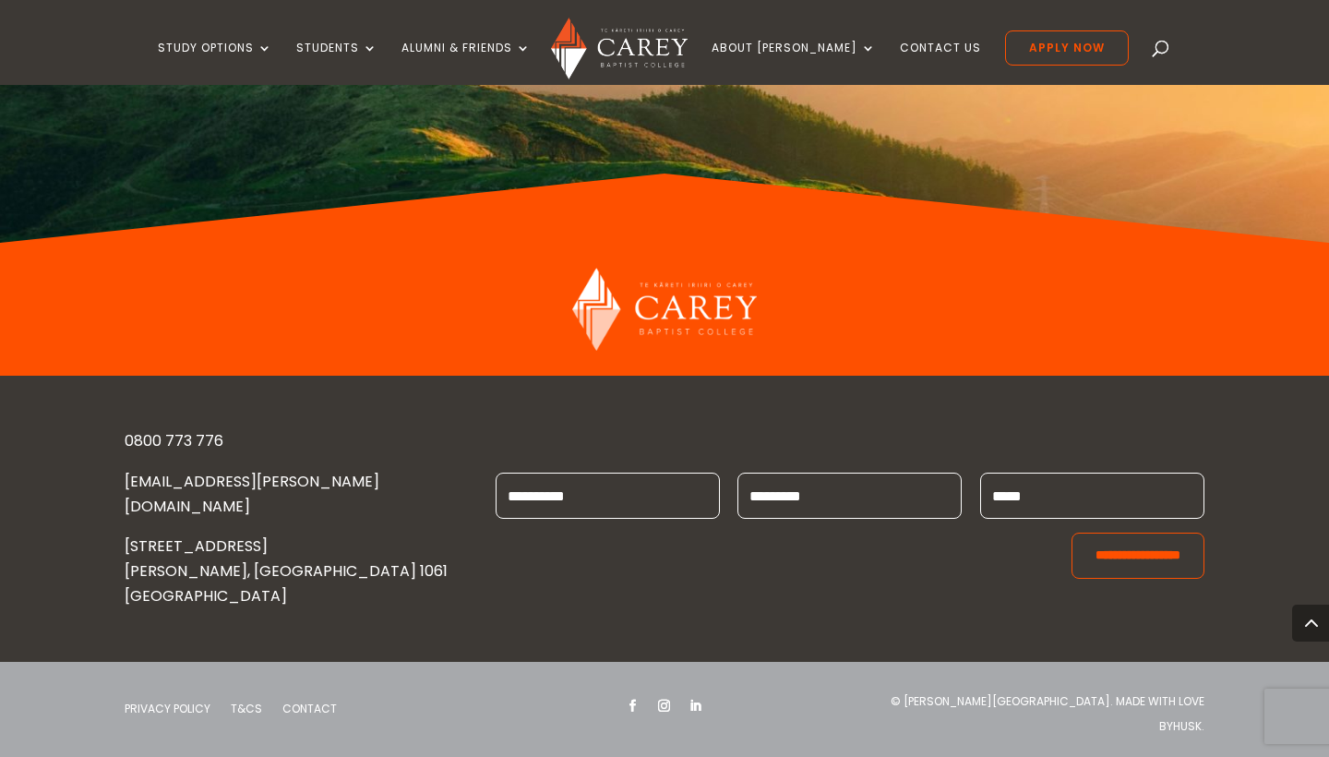
scroll to position [14658, 0]
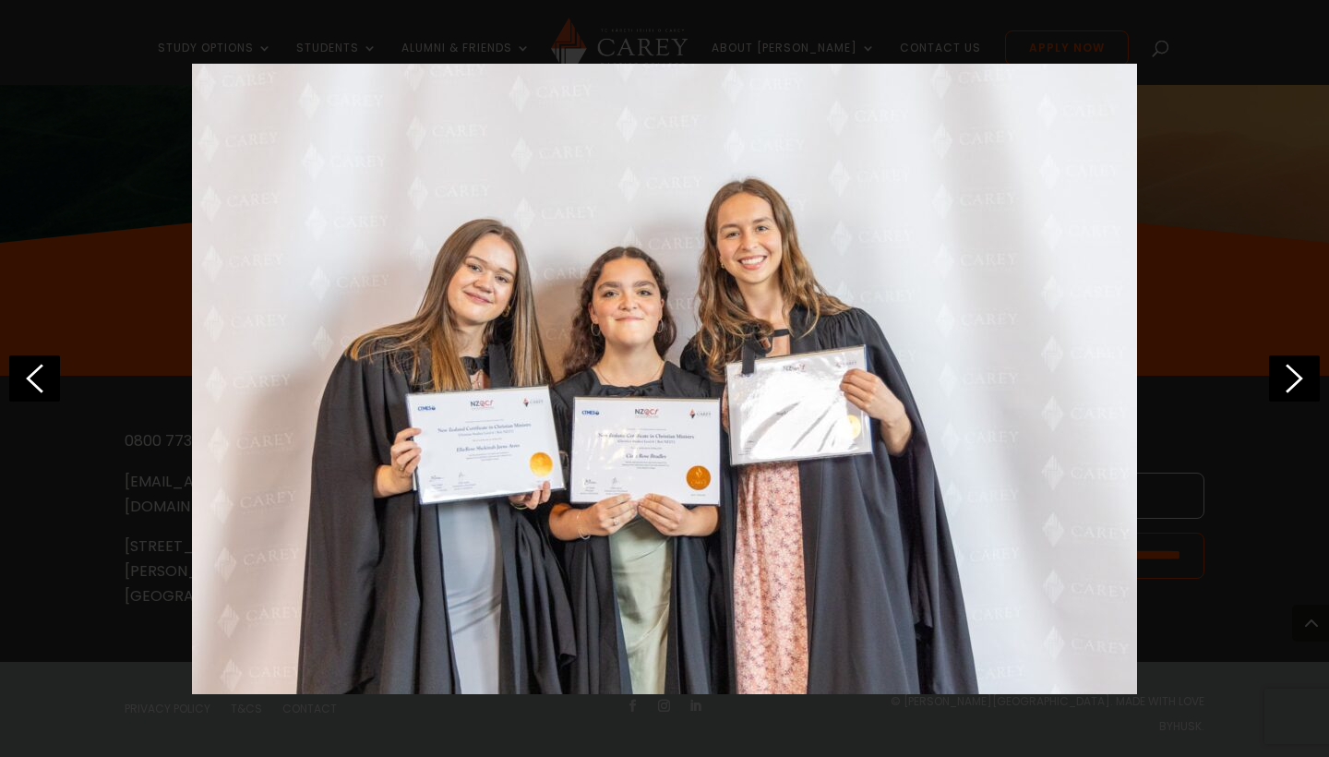
scroll to position [0, 5773]
